Goal: Information Seeking & Learning: Find specific fact

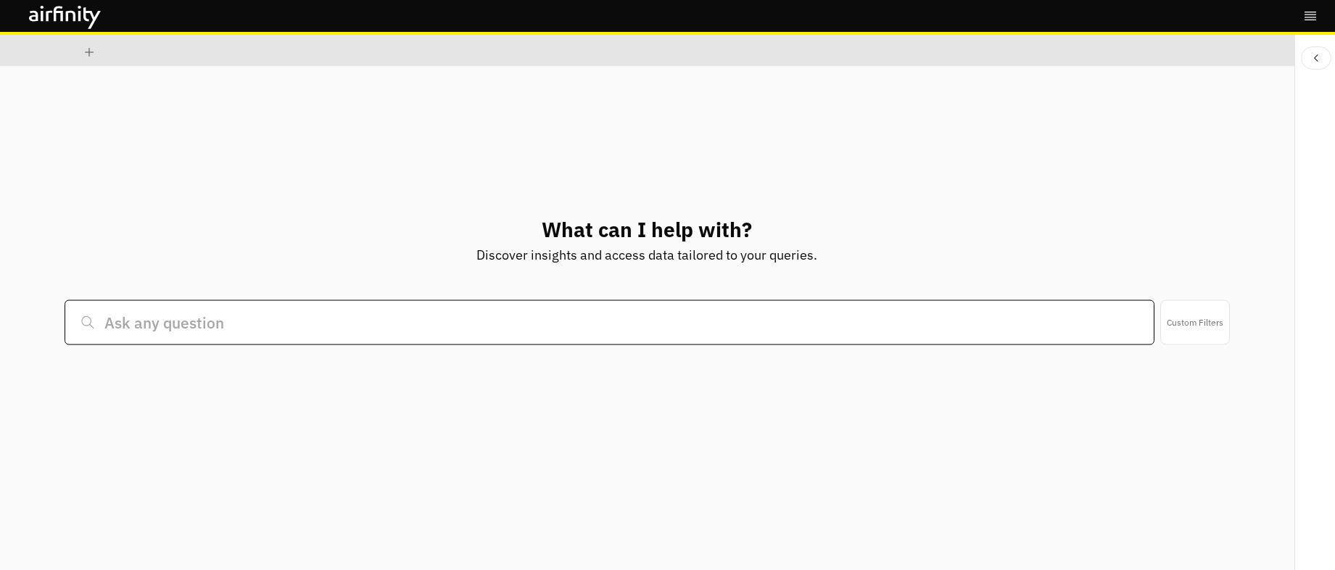
click at [287, 322] on input at bounding box center [609, 322] width 1089 height 45
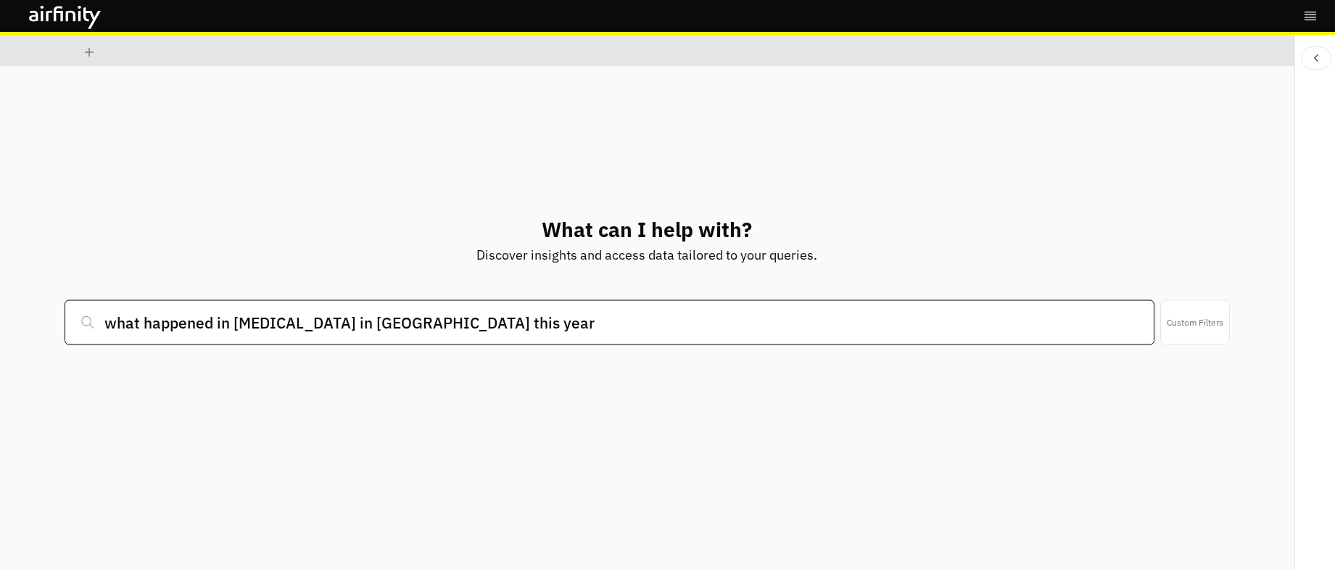
type input "what happened in [MEDICAL_DATA] in [GEOGRAPHIC_DATA] this year"
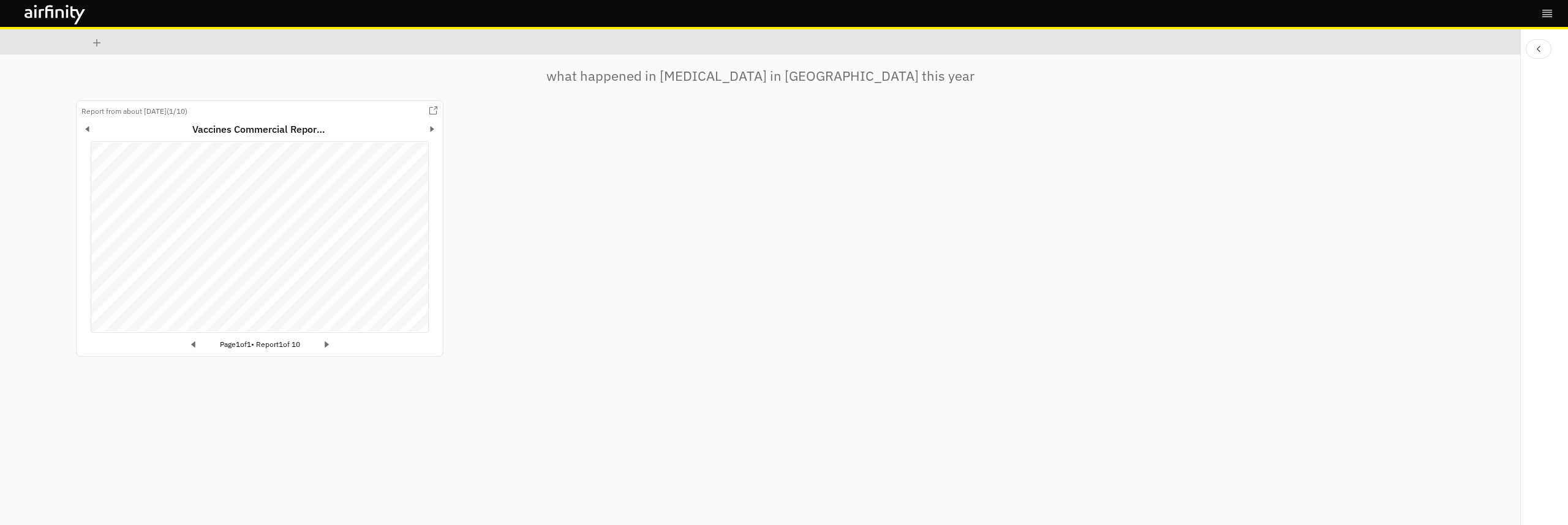
click at [544, 235] on div "Report from about [DATE] ( 1 / 10 ) Vaccines Commercial Report [DATE] Japan rol…" at bounding box center [760, 231] width 1368 height 262
click at [692, 73] on p "what happened in [MEDICAL_DATA] in [GEOGRAPHIC_DATA] this year" at bounding box center [760, 76] width 428 height 20
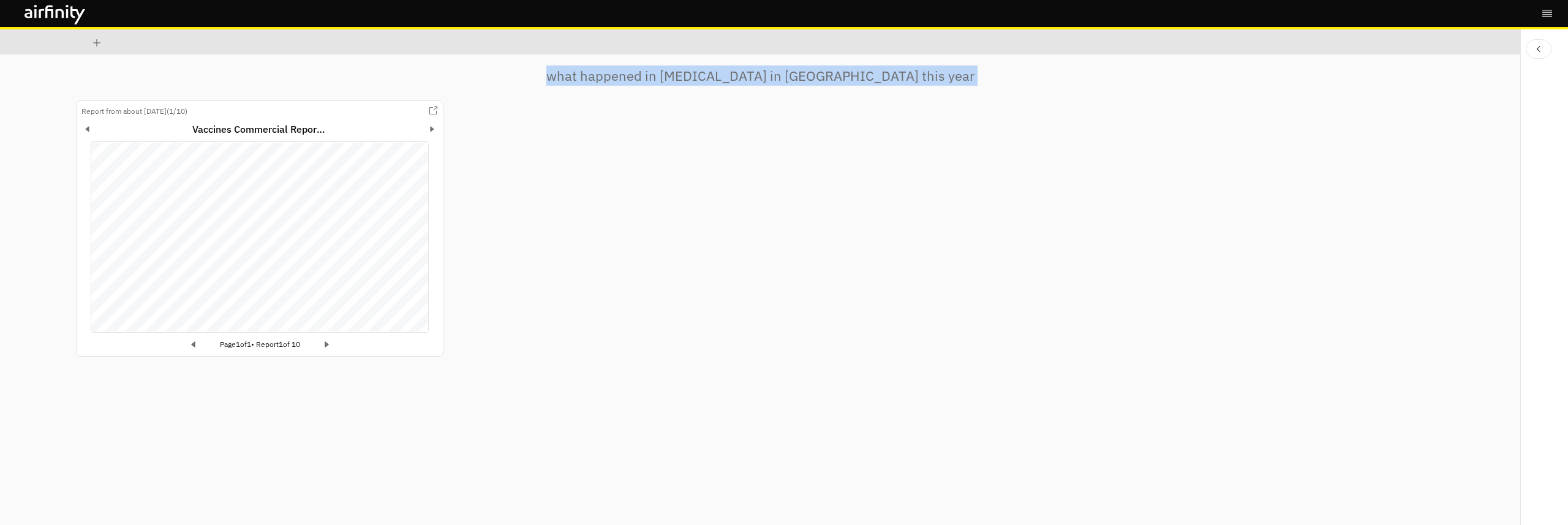
click at [692, 73] on p "what happened in [MEDICAL_DATA] in [GEOGRAPHIC_DATA] this year" at bounding box center [760, 76] width 428 height 20
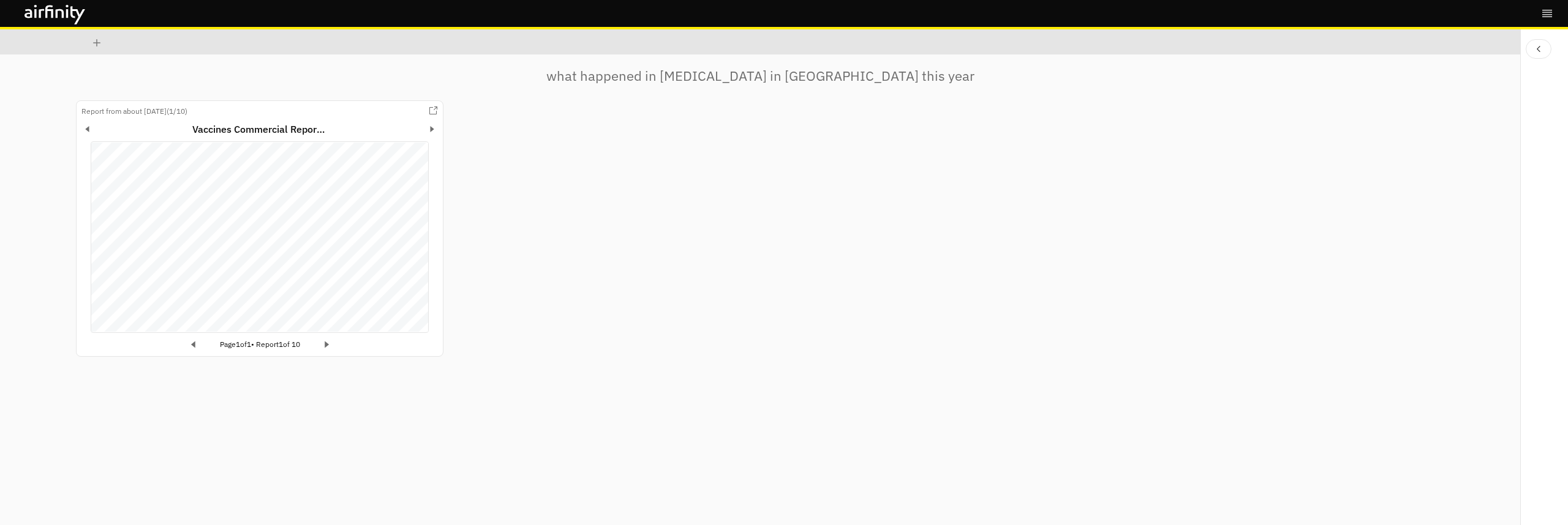
click at [432, 130] on icon "Next report" at bounding box center [431, 129] width 13 height 13
click at [527, 307] on div "Report from over [DATE] ( 5 / 10 ) Pandemic Weekly Report [DATE] True cases lik…" at bounding box center [760, 231] width 1368 height 262
